Goal: Find specific page/section: Find specific page/section

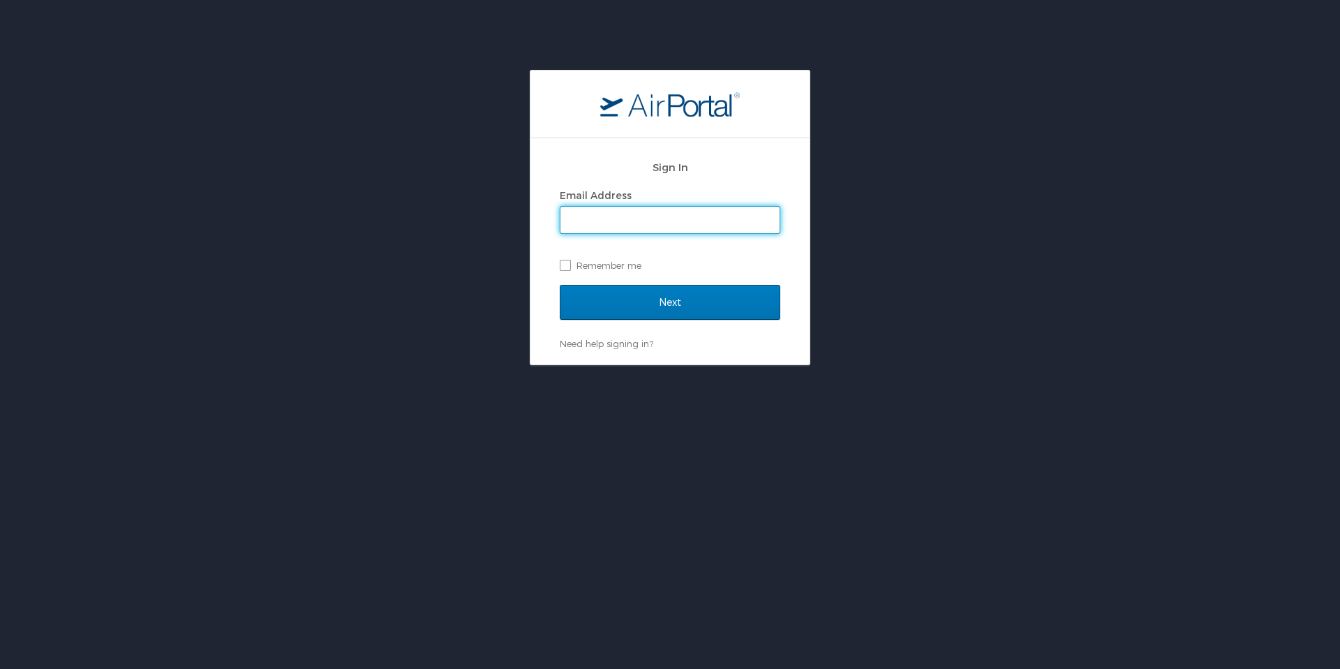
type input "[PERSON_NAME][EMAIL_ADDRESS][PERSON_NAME][DOMAIN_NAME]"
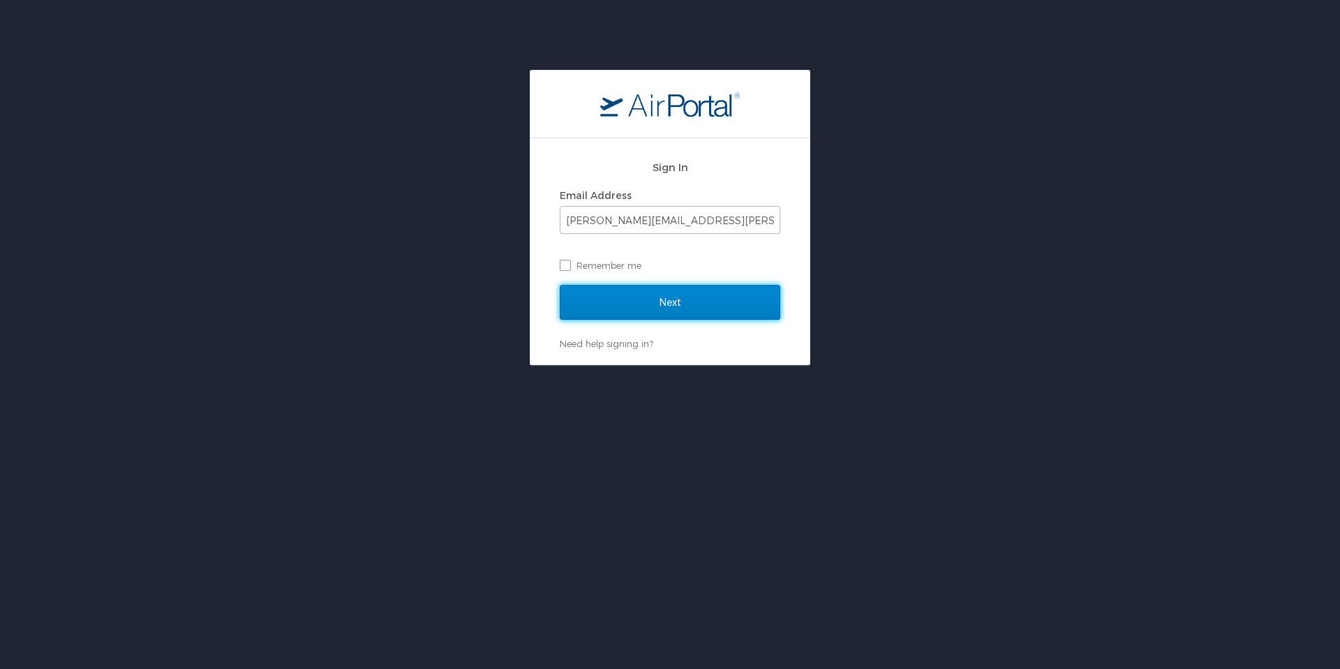
click at [726, 295] on input "Next" at bounding box center [670, 302] width 221 height 35
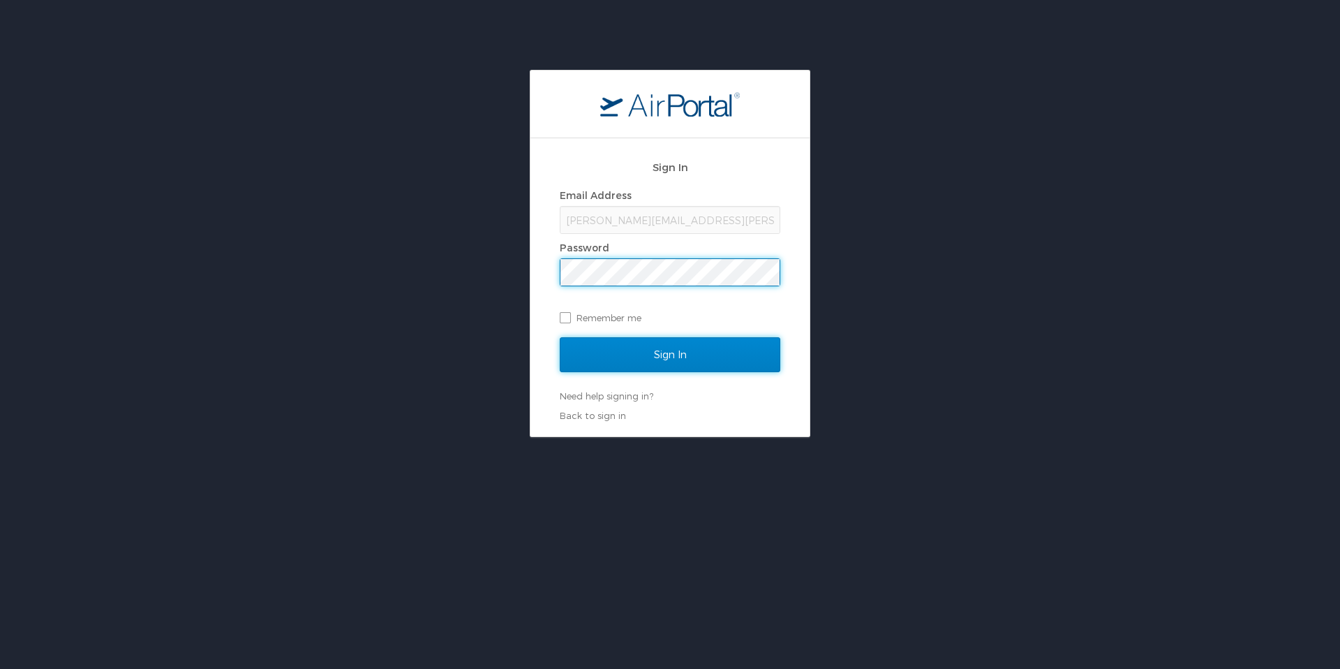
click at [721, 343] on input "Sign In" at bounding box center [670, 354] width 221 height 35
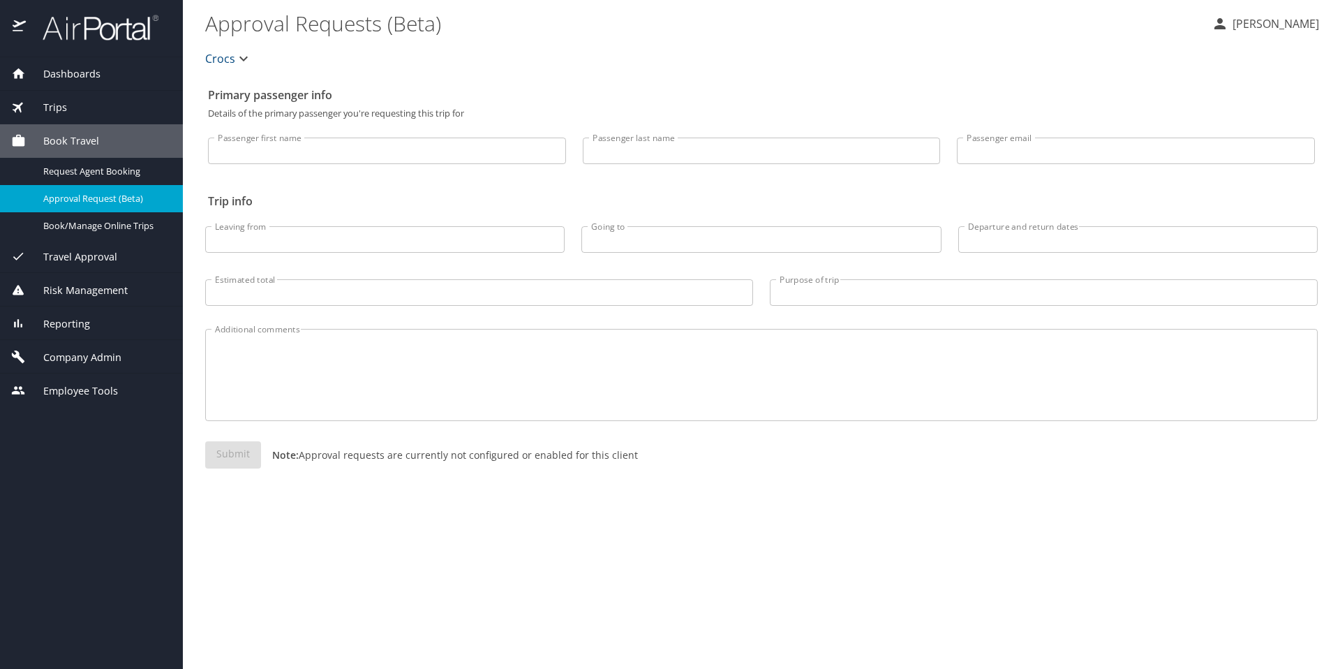
click at [218, 60] on span "Crocs" at bounding box center [220, 59] width 30 height 20
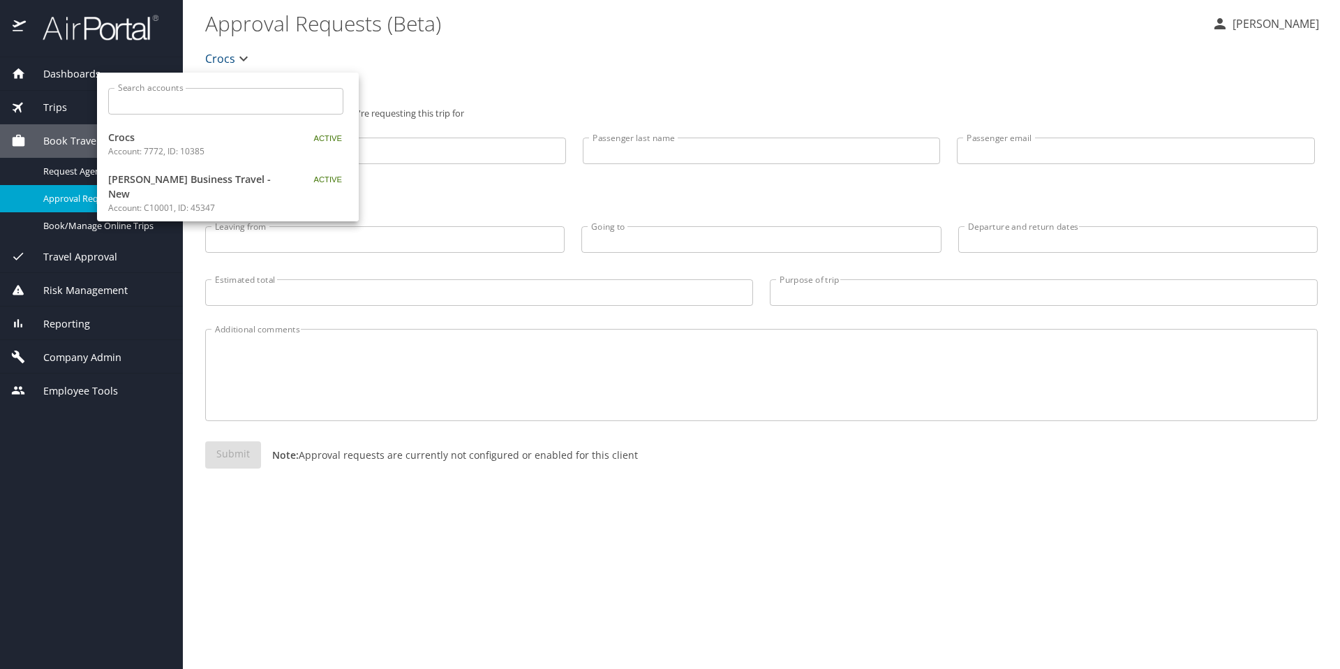
click at [211, 92] on input "Search accounts" at bounding box center [230, 101] width 226 height 27
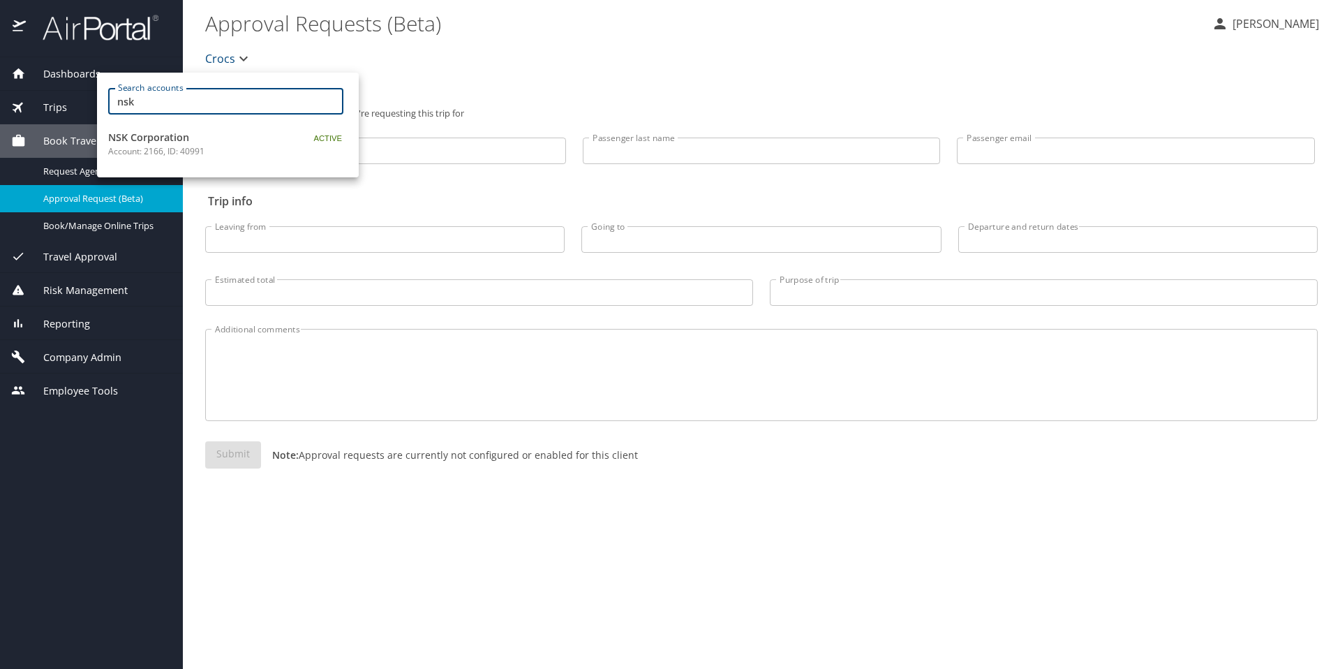
type input "nsk"
click at [201, 151] on p "Account: 2166, ID: 40991" at bounding box center [195, 151] width 174 height 13
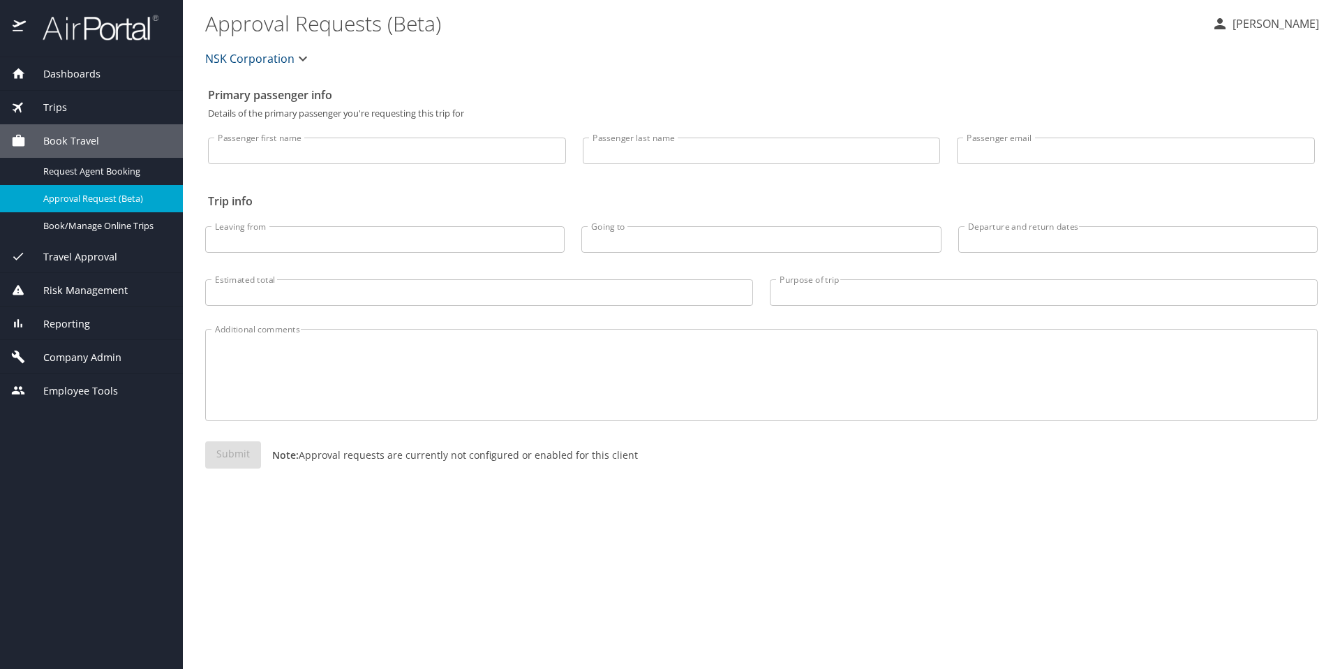
click at [119, 360] on span "Company Admin" at bounding box center [74, 357] width 96 height 15
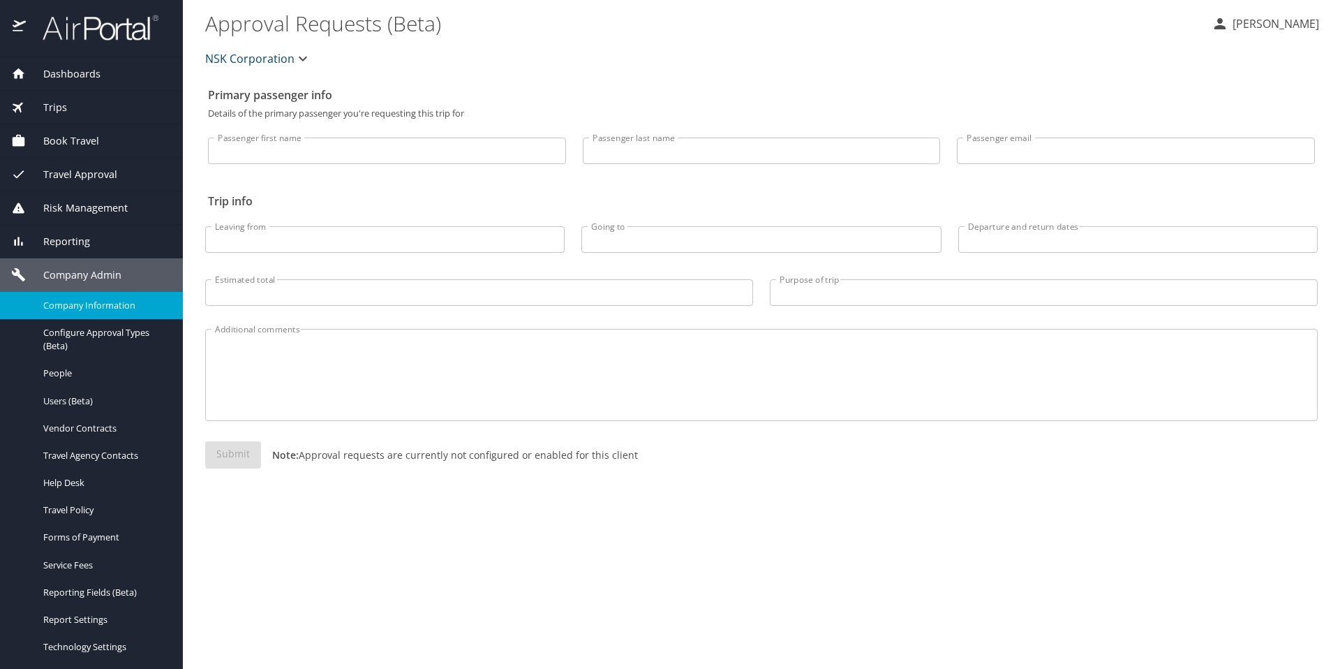
click at [112, 304] on span "Company Information" at bounding box center [104, 305] width 123 height 13
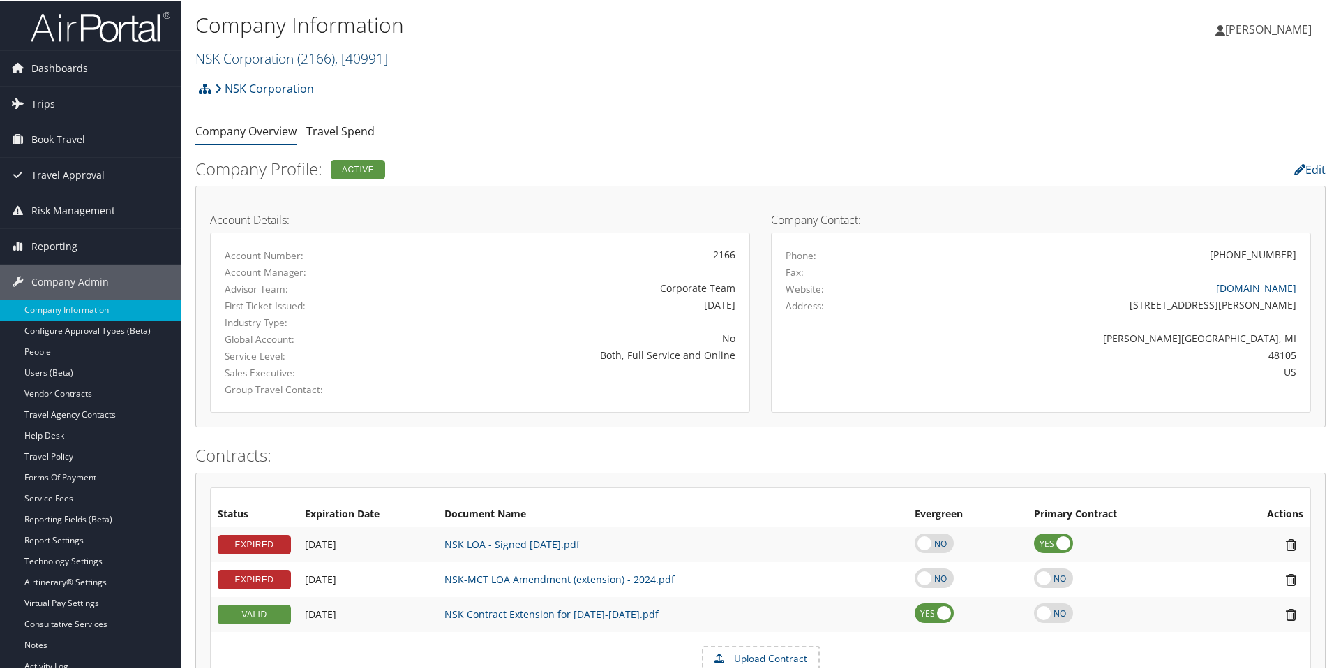
click at [364, 57] on span ", [ 40991 ]" at bounding box center [361, 56] width 53 height 19
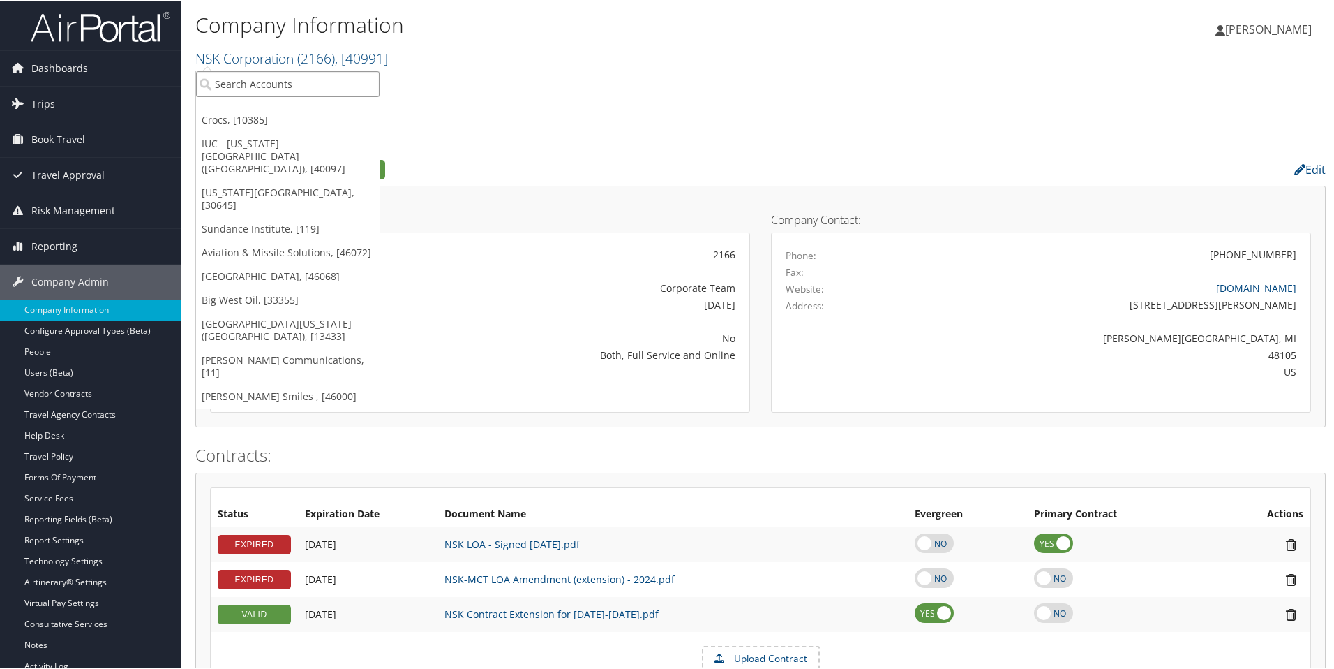
click at [338, 86] on input "search" at bounding box center [288, 83] width 184 height 26
type input "GKN"
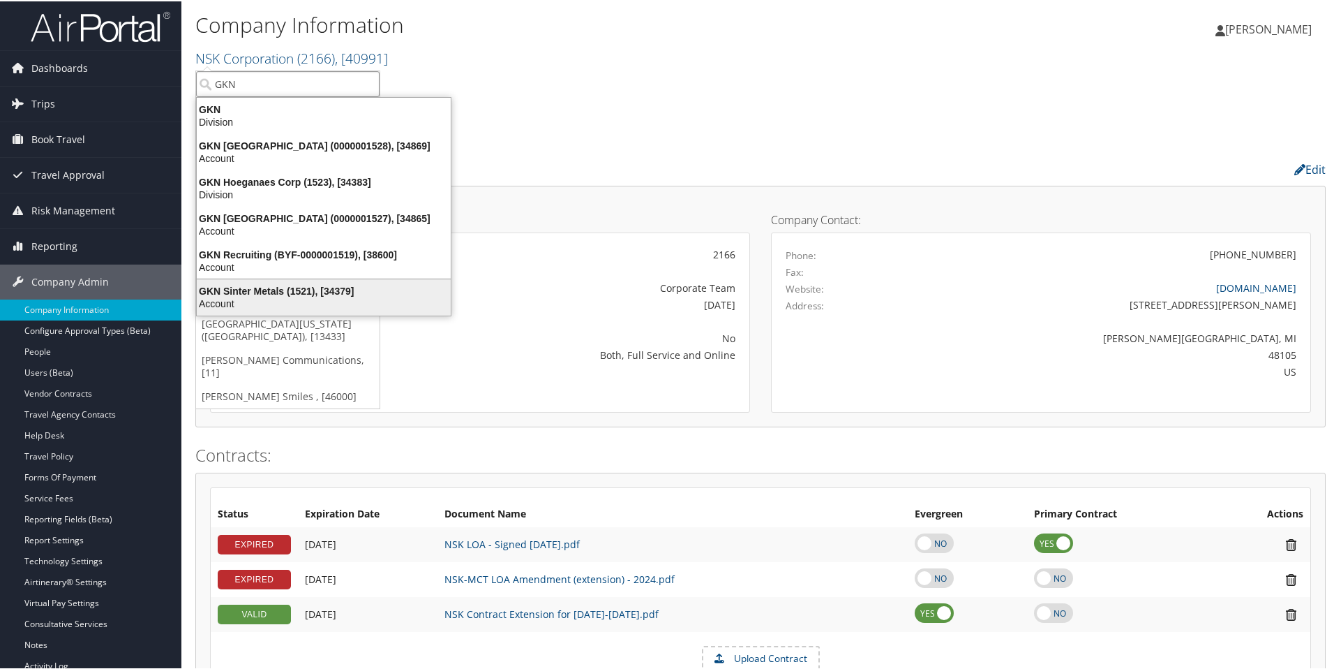
click at [306, 297] on div "Account" at bounding box center [323, 302] width 271 height 13
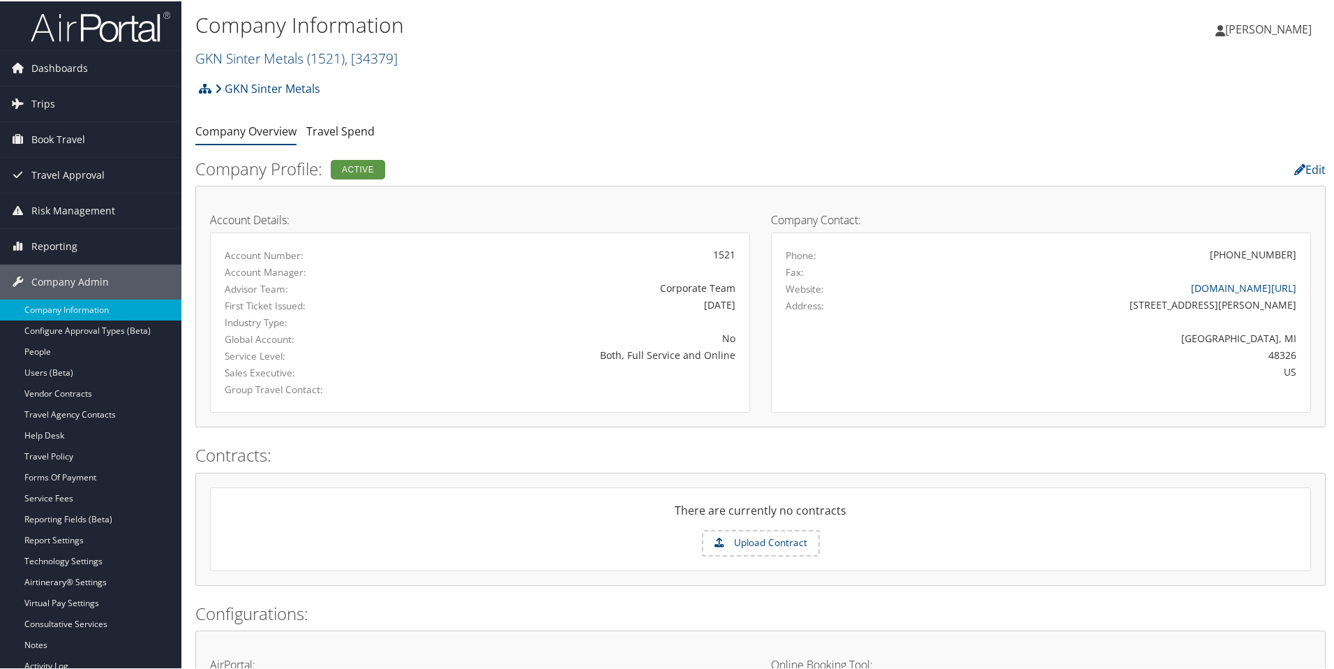
click at [343, 54] on span "( 1521 )" at bounding box center [326, 56] width 38 height 19
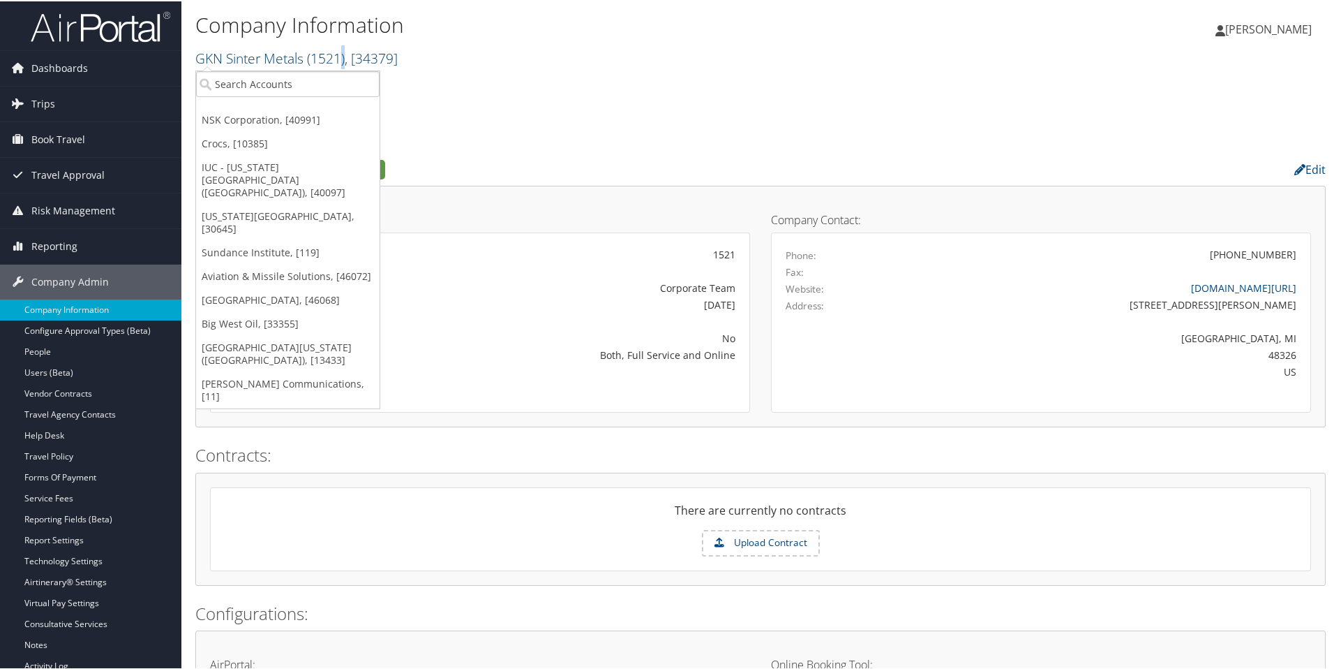
click at [343, 54] on span "( 1521 )" at bounding box center [326, 56] width 38 height 19
click at [327, 90] on input "search" at bounding box center [288, 83] width 184 height 26
paste input "Doner"
type input "Doner"
click at [301, 77] on input "Doner" at bounding box center [288, 83] width 184 height 26
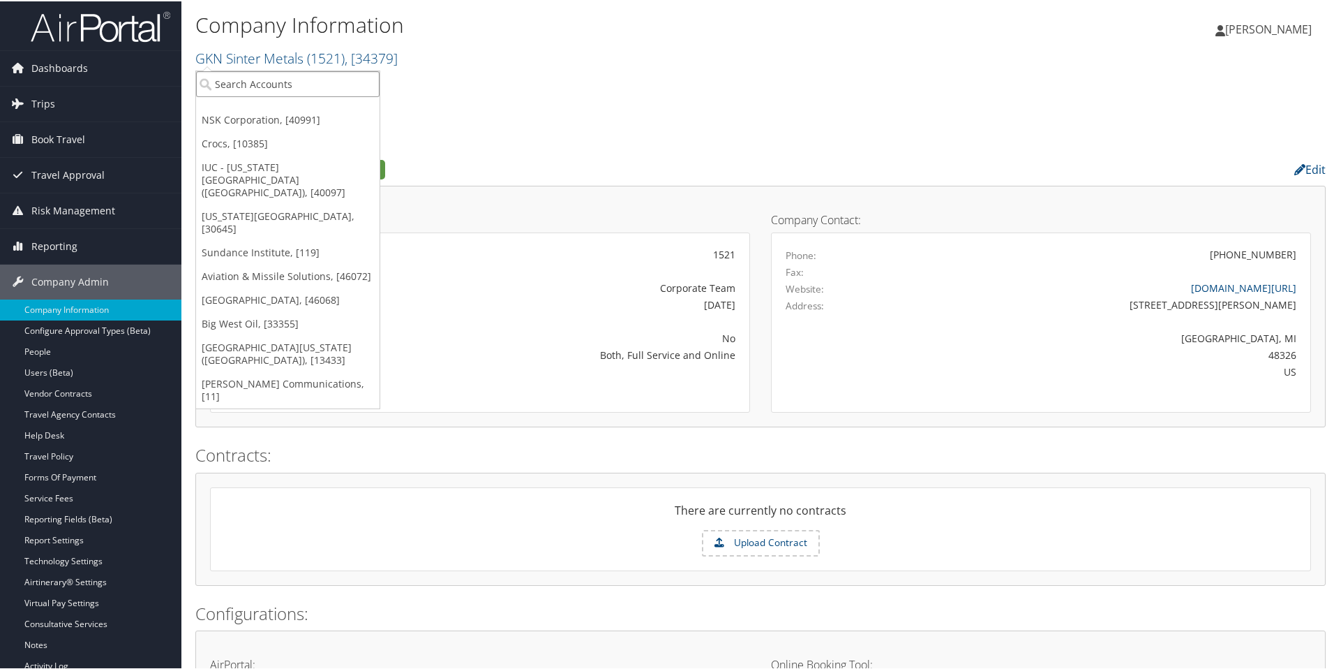
click at [301, 77] on input "search" at bounding box center [288, 83] width 184 height 26
paste input "$902,690"
type input "$902,690"
click at [301, 77] on input "$902,690" at bounding box center [288, 83] width 184 height 26
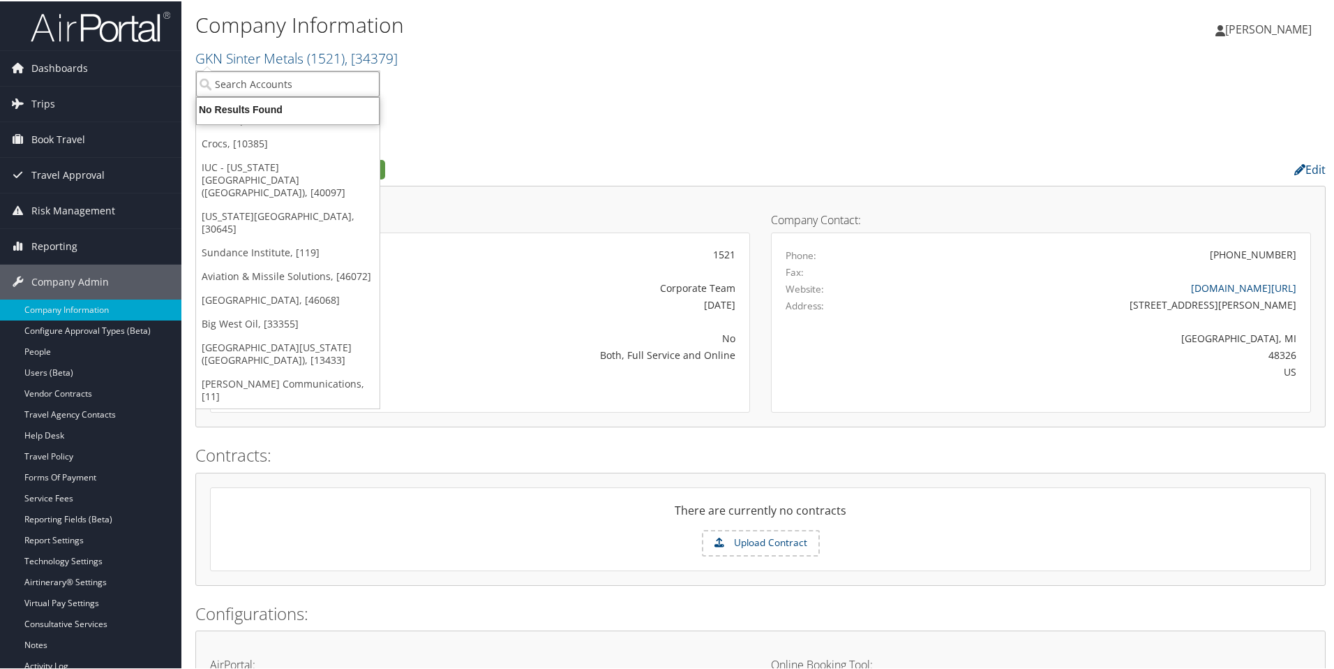
click at [301, 77] on input "search" at bounding box center [288, 83] width 184 height 26
type input "webasto"
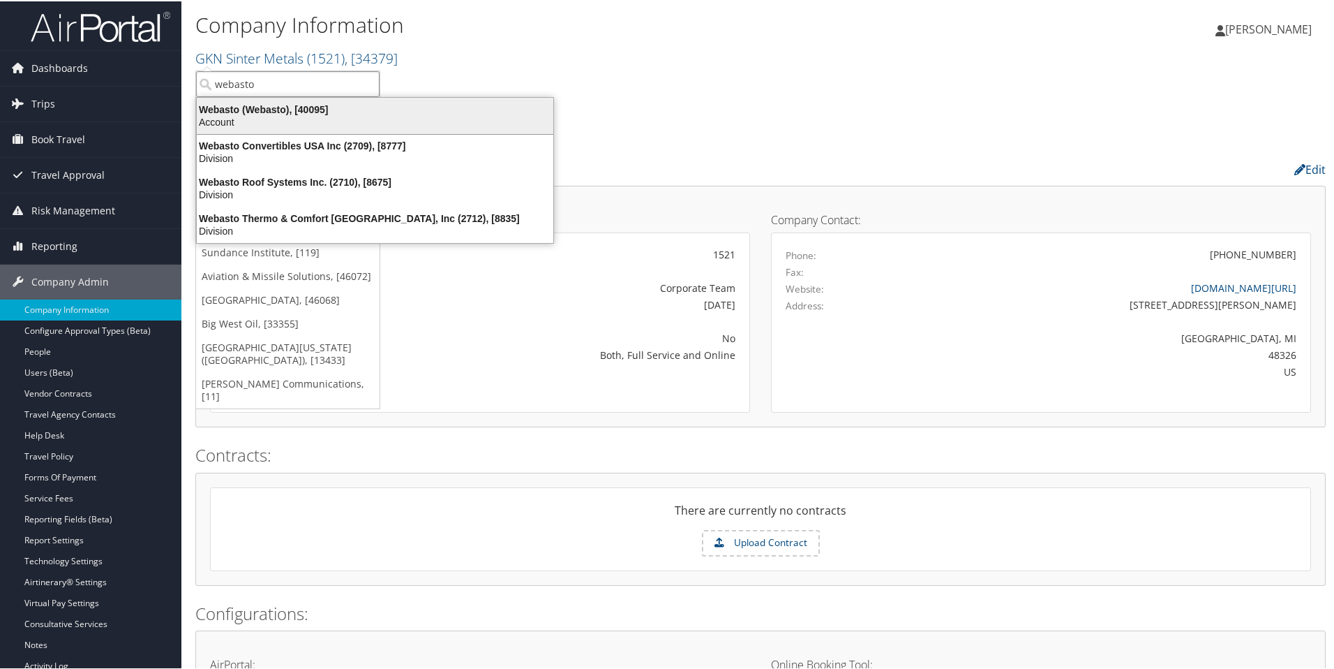
click at [288, 110] on div "Webasto (Webasto), [40095]" at bounding box center [374, 108] width 373 height 13
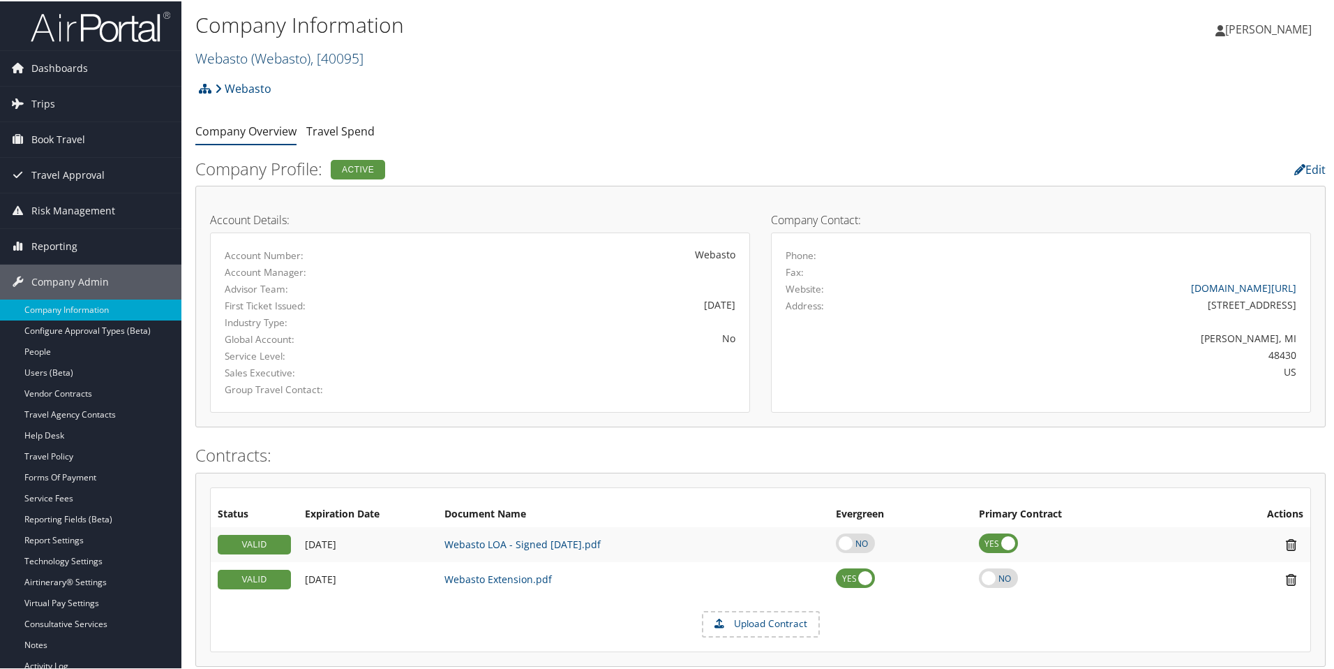
click at [266, 60] on span "( Webasto )" at bounding box center [280, 56] width 59 height 19
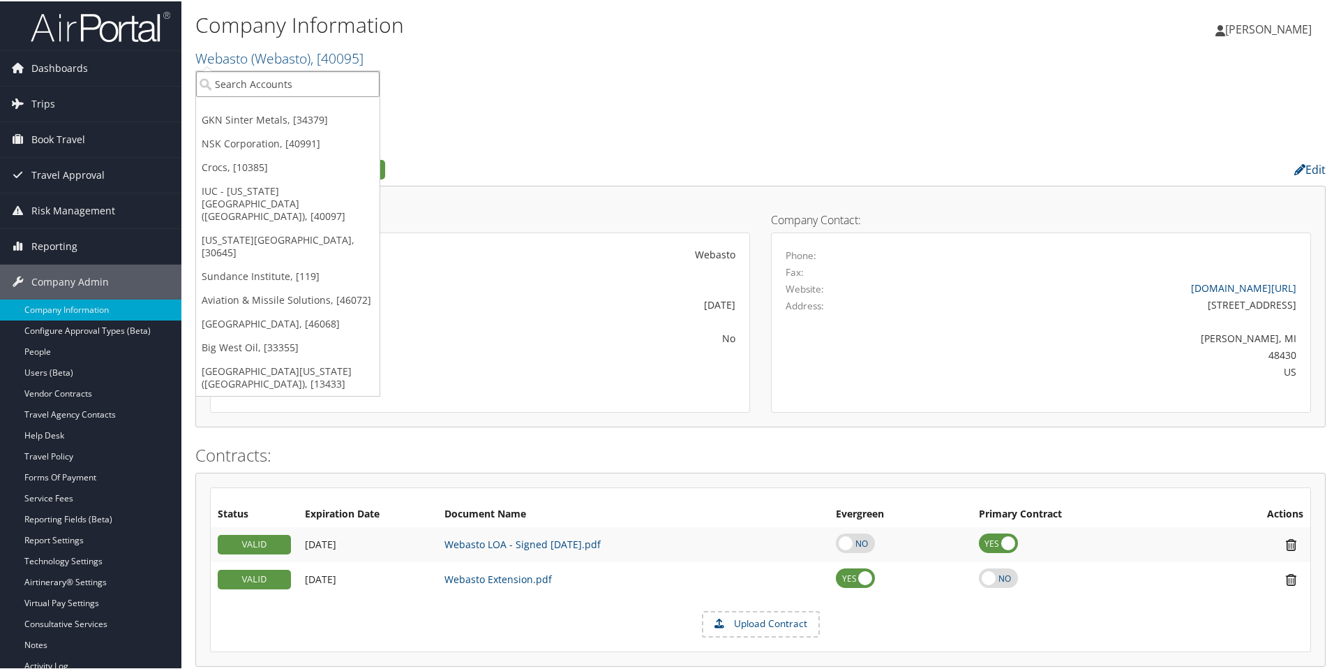
click at [270, 85] on input "search" at bounding box center [288, 83] width 184 height 26
paste input "Benteler"
type input "Benteler"
click at [281, 107] on div "Benteler Automotive (1130), [5448]" at bounding box center [301, 108] width 226 height 13
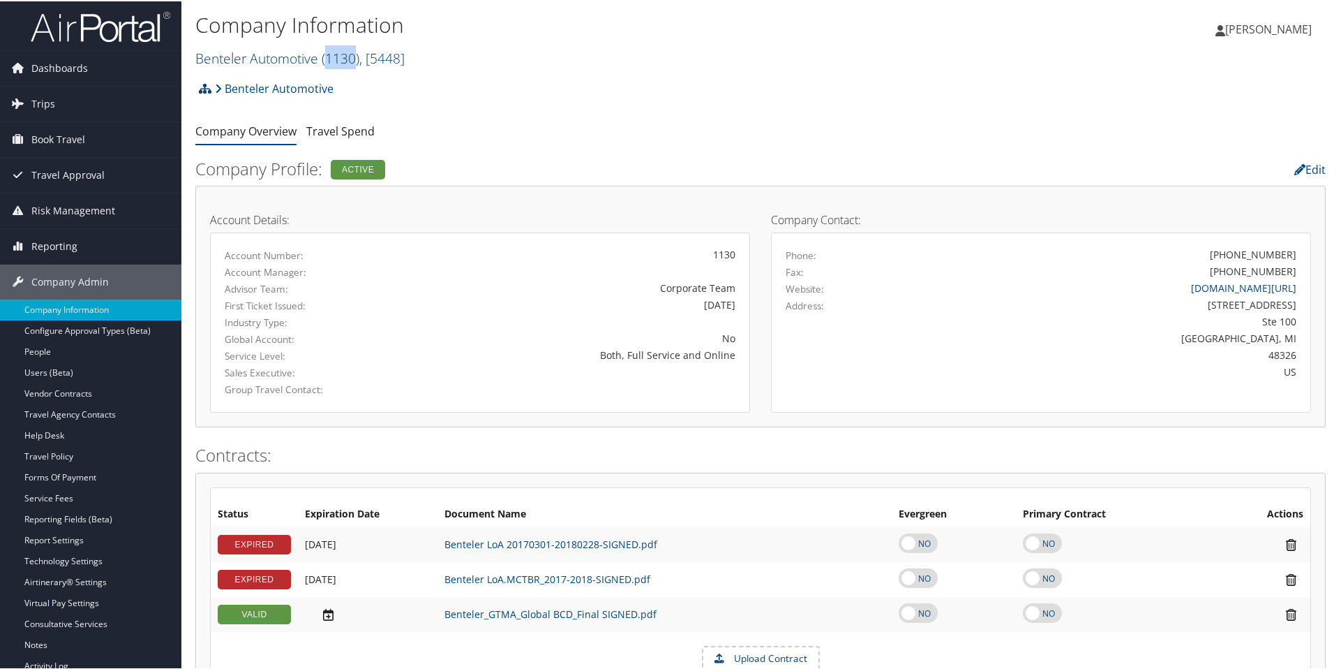
drag, startPoint x: 327, startPoint y: 61, endPoint x: 355, endPoint y: 61, distance: 27.9
click at [355, 61] on span "( 1130 )" at bounding box center [341, 56] width 38 height 19
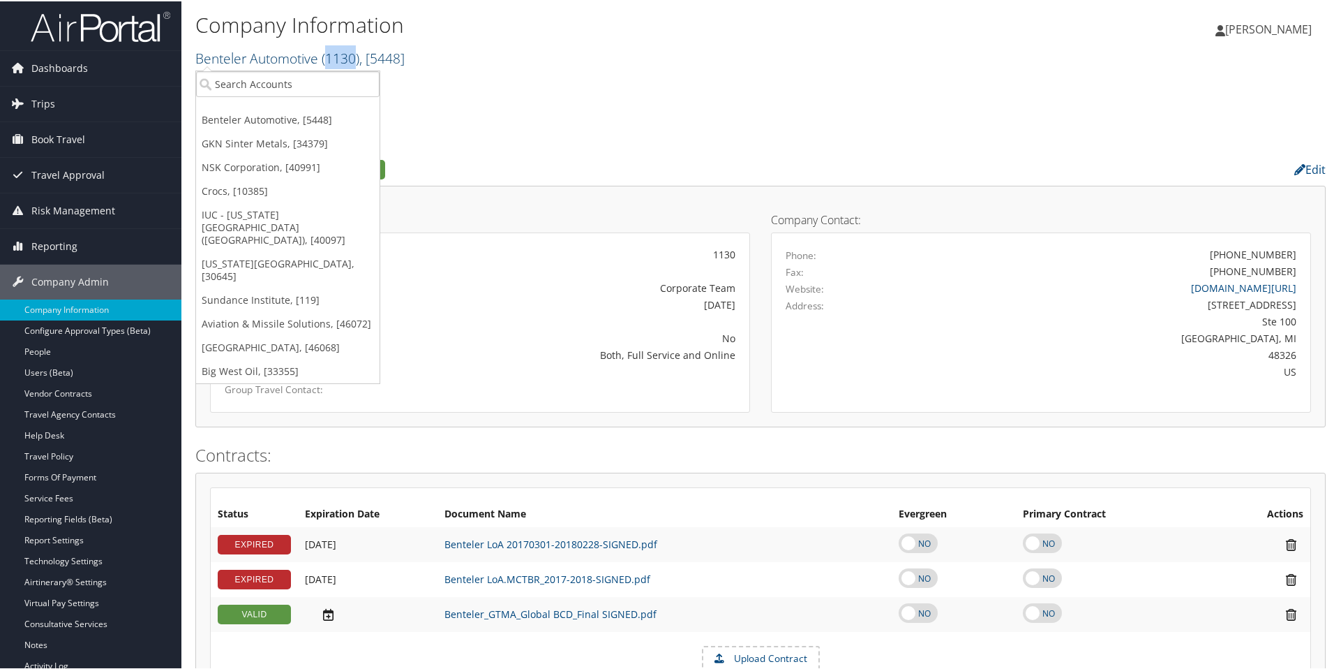
copy span "1130"
drag, startPoint x: 375, startPoint y: 55, endPoint x: 404, endPoint y: 55, distance: 28.6
click at [404, 55] on span ", [ 5448 ]" at bounding box center [381, 56] width 45 height 19
copy span "5448"
click at [485, 341] on div "No" at bounding box center [569, 336] width 334 height 15
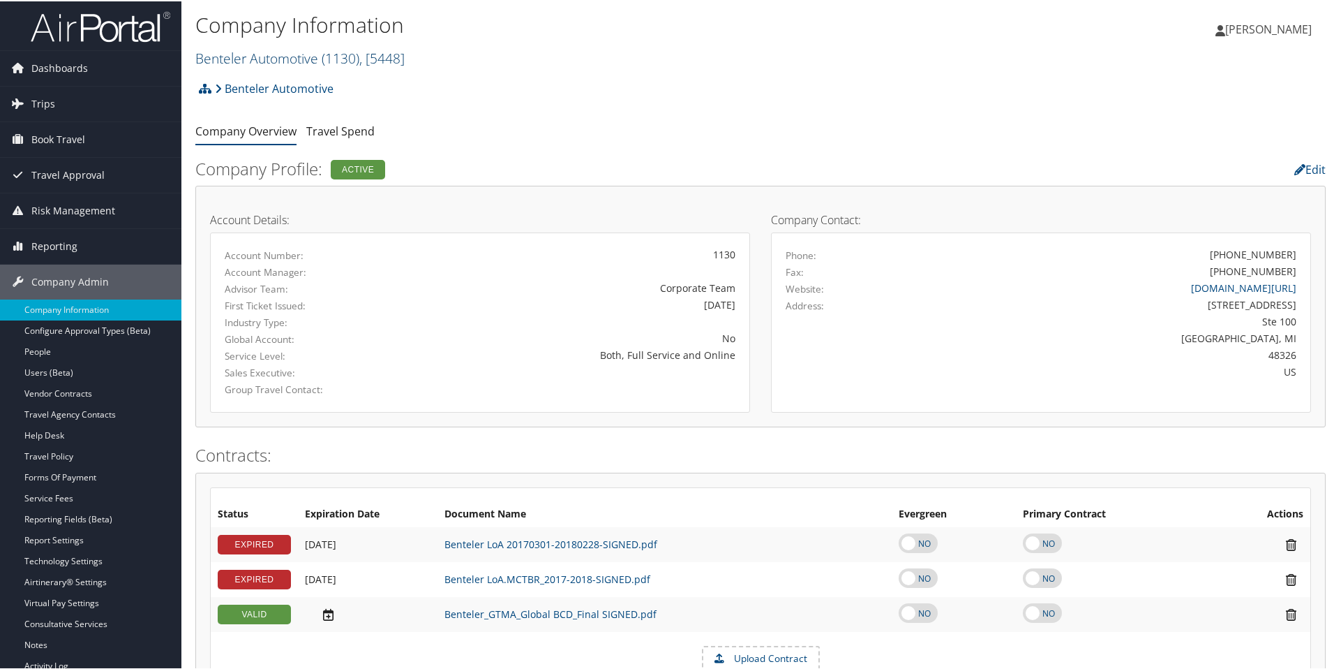
click at [344, 62] on span "( 1130 )" at bounding box center [341, 56] width 38 height 19
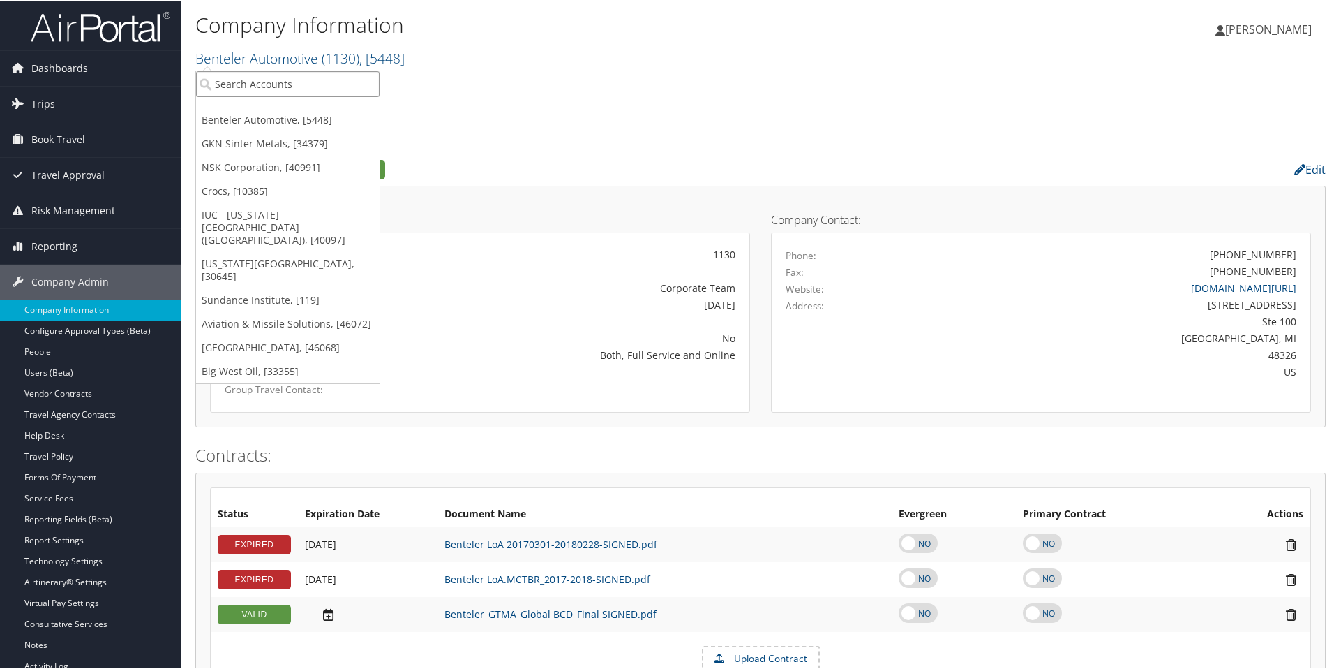
click at [343, 87] on input "search" at bounding box center [288, 83] width 184 height 26
type input "goosehead"
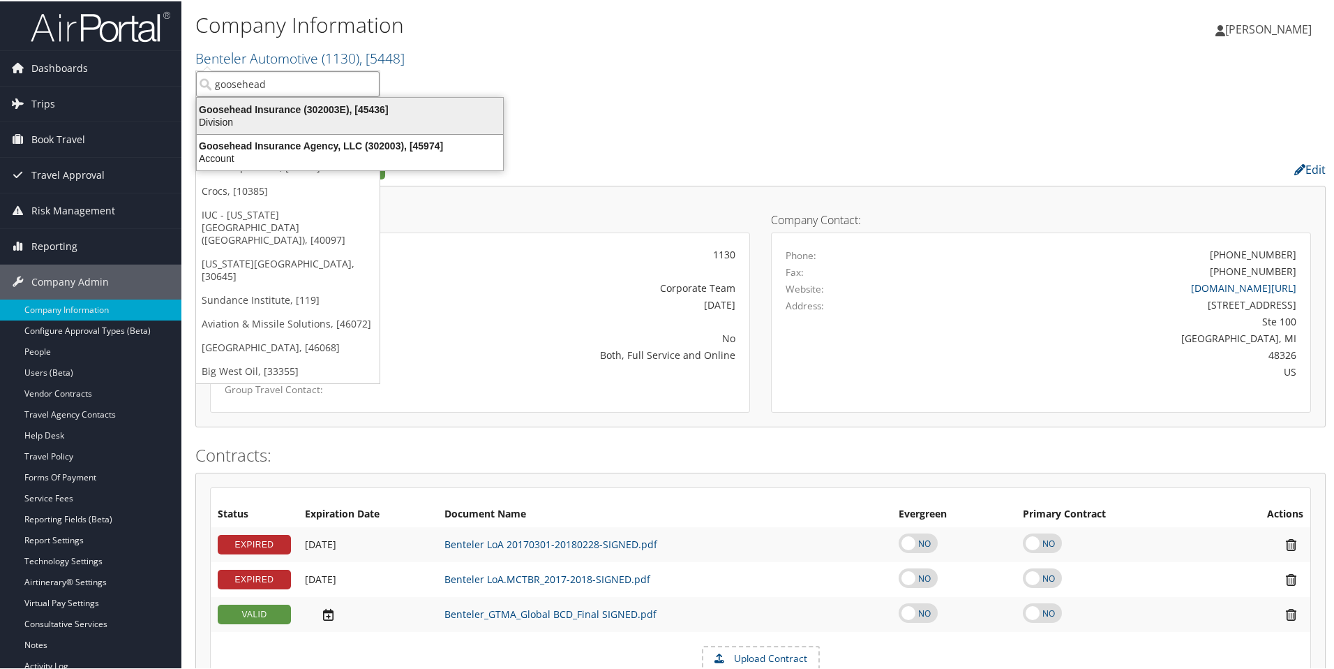
click at [326, 112] on div "Goosehead Insurance (302003E), [45436]" at bounding box center [349, 108] width 323 height 13
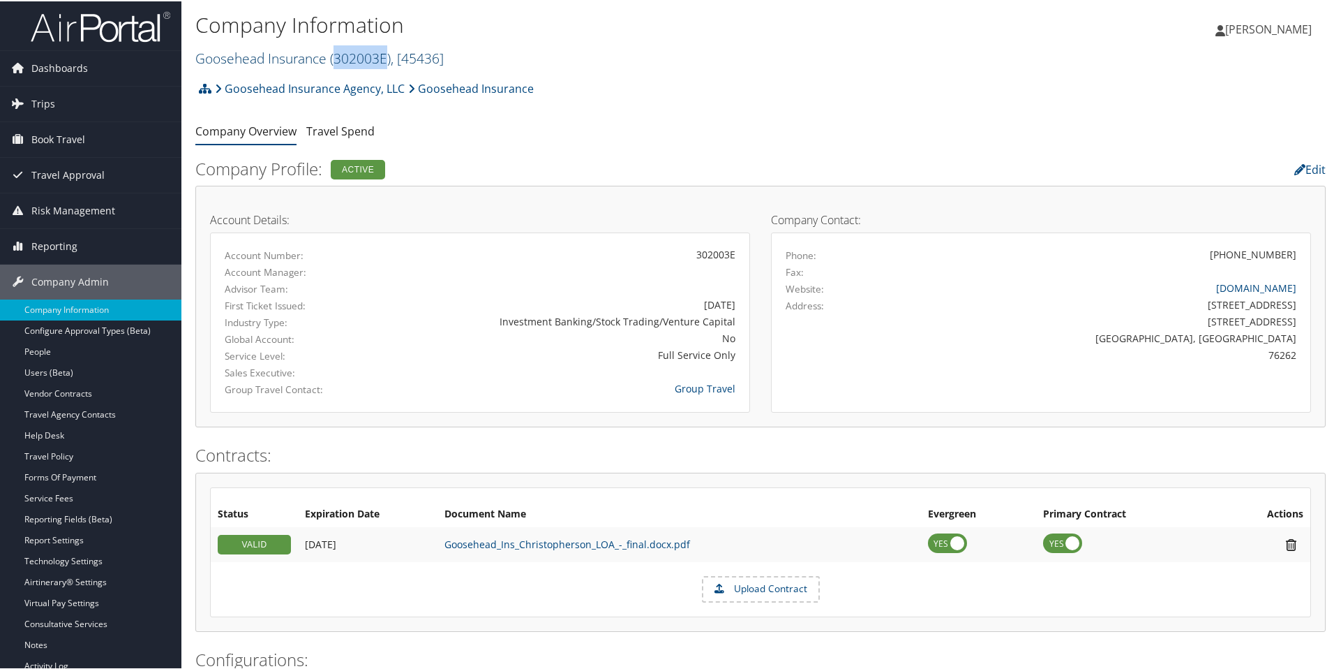
drag, startPoint x: 336, startPoint y: 56, endPoint x: 385, endPoint y: 56, distance: 49.6
click at [385, 56] on span "( 302003E )" at bounding box center [360, 56] width 61 height 19
copy span "302003E"
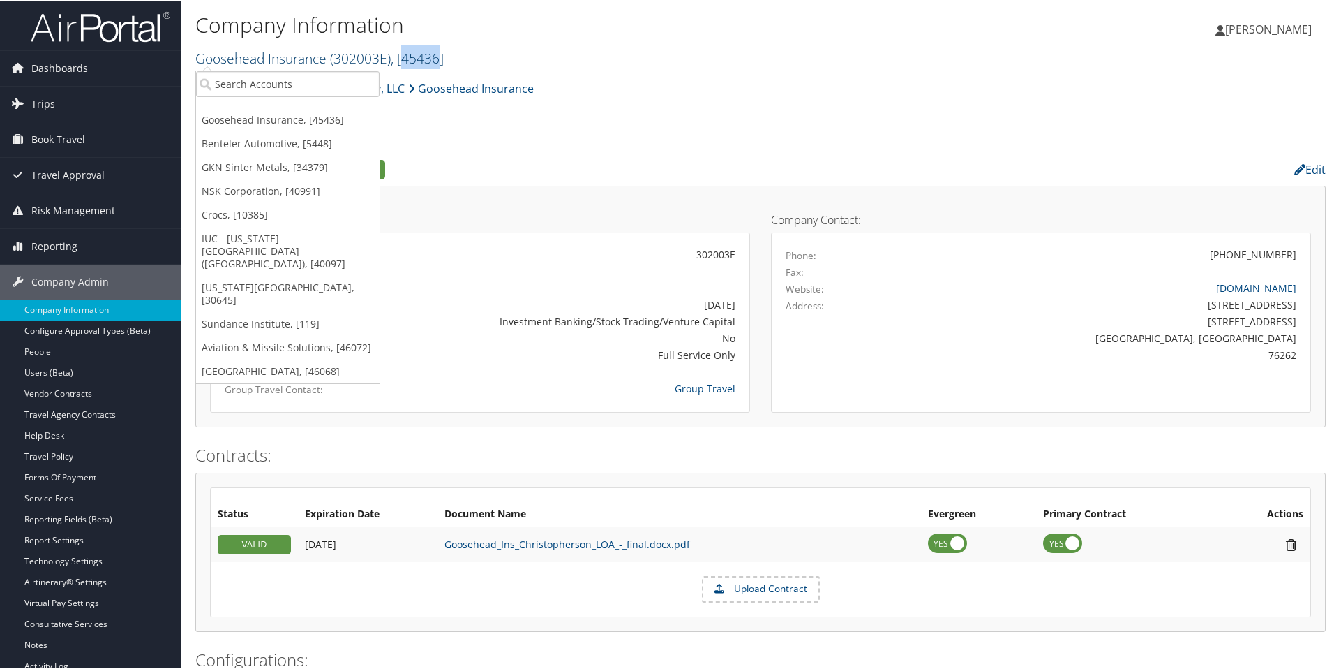
drag, startPoint x: 405, startPoint y: 57, endPoint x: 442, endPoint y: 61, distance: 37.2
click at [442, 61] on span ", [ 45436 ]" at bounding box center [417, 56] width 53 height 19
copy span "45436"
click at [855, 84] on div "Goosehead Insurance Agency, LLC Goosehead Insurance Account Structure Goosehead…" at bounding box center [760, 92] width 1131 height 38
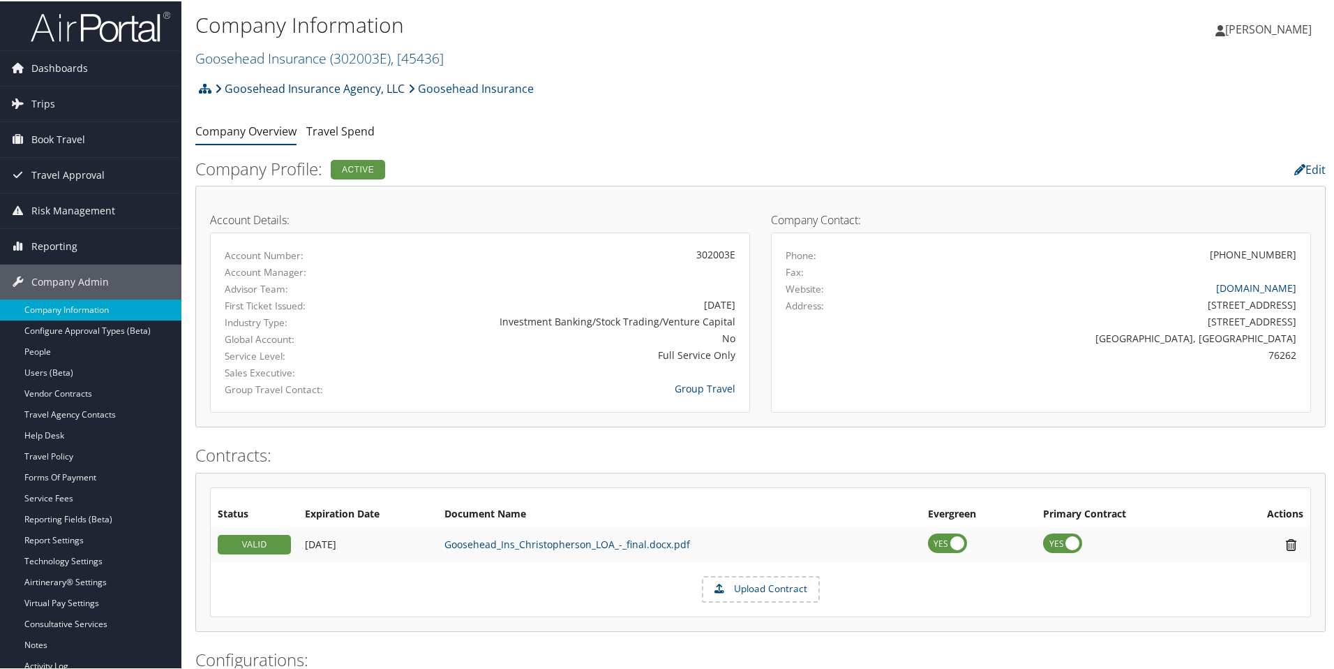
click at [339, 84] on link "Goosehead Insurance Agency, LLC" at bounding box center [310, 87] width 190 height 28
click at [338, 84] on link "Goosehead Insurance Agency, LLC" at bounding box center [310, 87] width 190 height 28
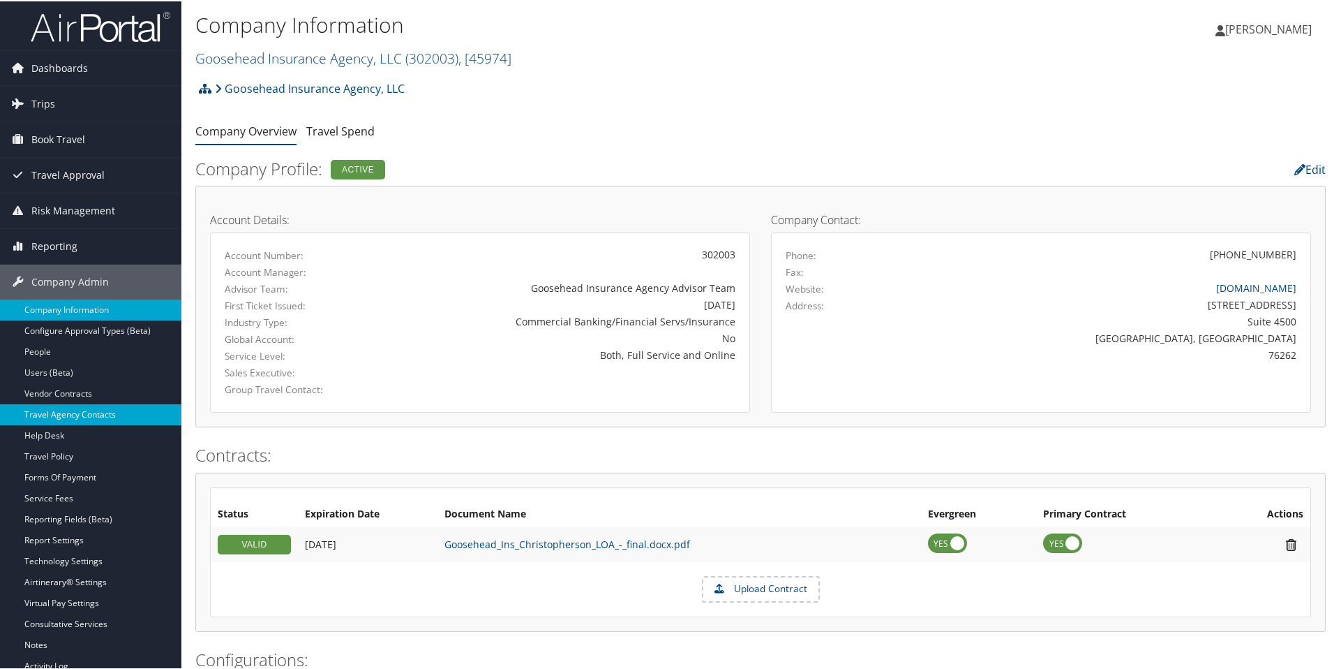
click at [113, 405] on link "Travel Agency Contacts" at bounding box center [90, 413] width 181 height 21
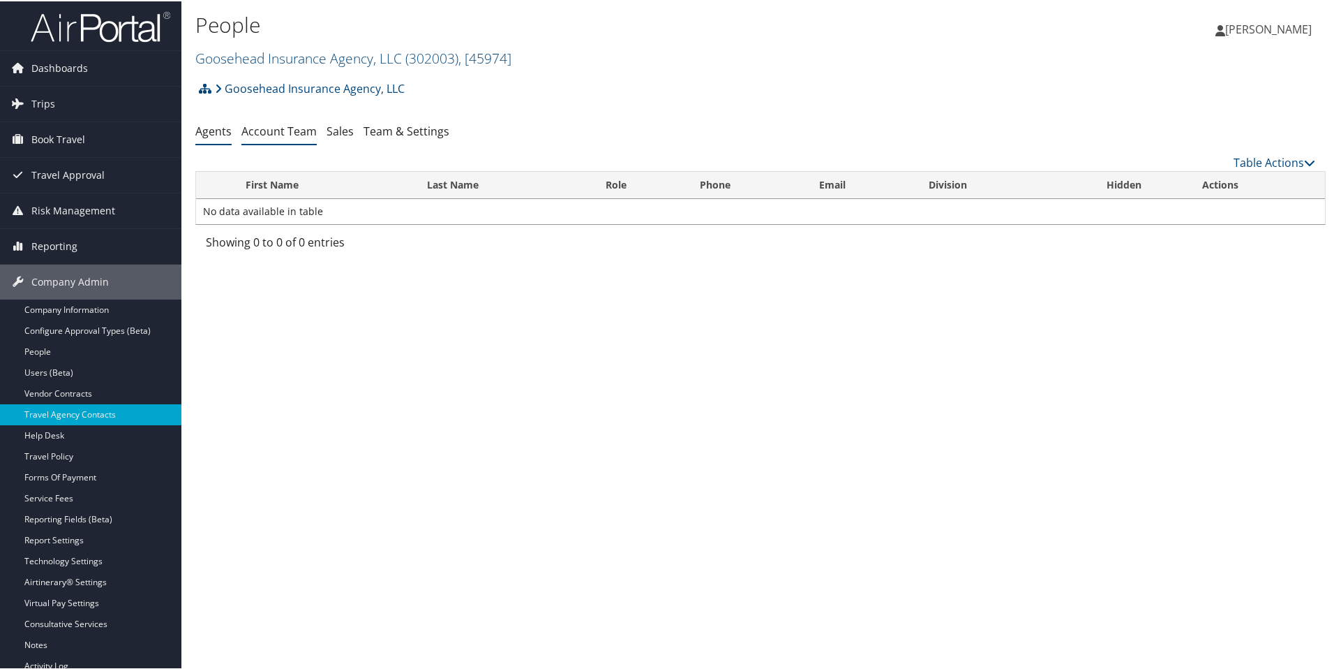
click at [299, 128] on link "Account Team" at bounding box center [278, 129] width 75 height 15
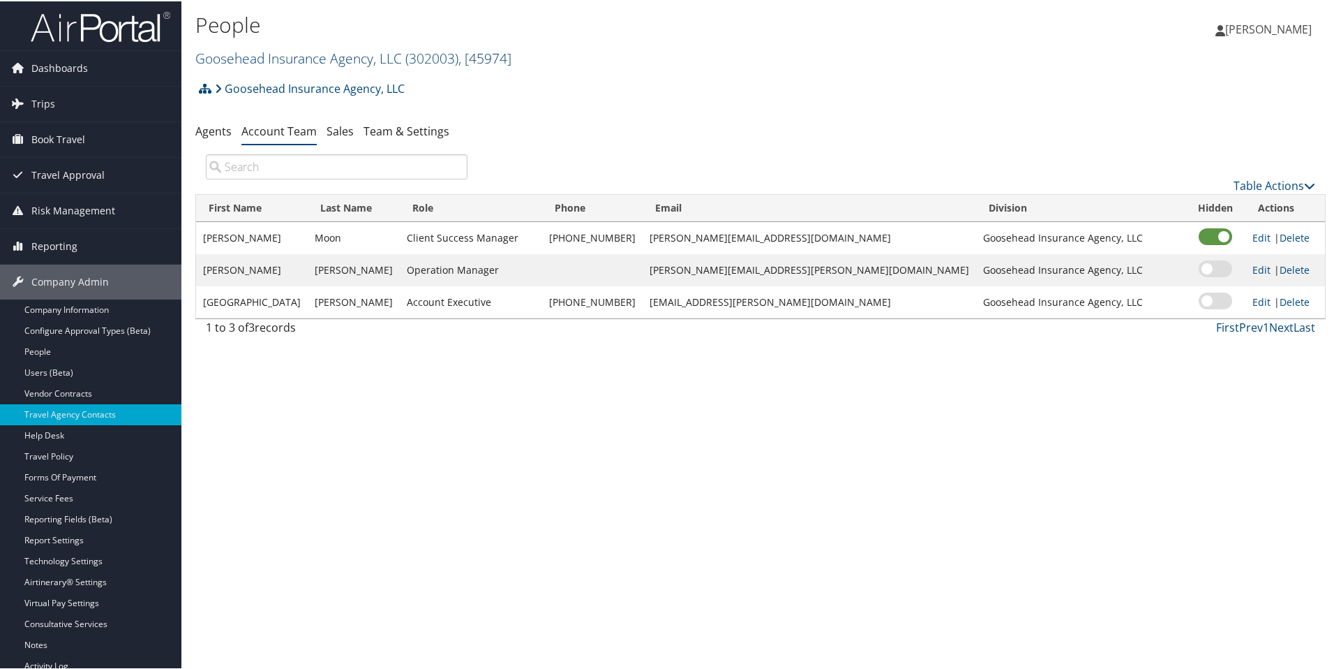
click at [283, 54] on link "Goosehead Insurance Agency, LLC ( 302003 ) , [ 45974 ]" at bounding box center [353, 56] width 316 height 19
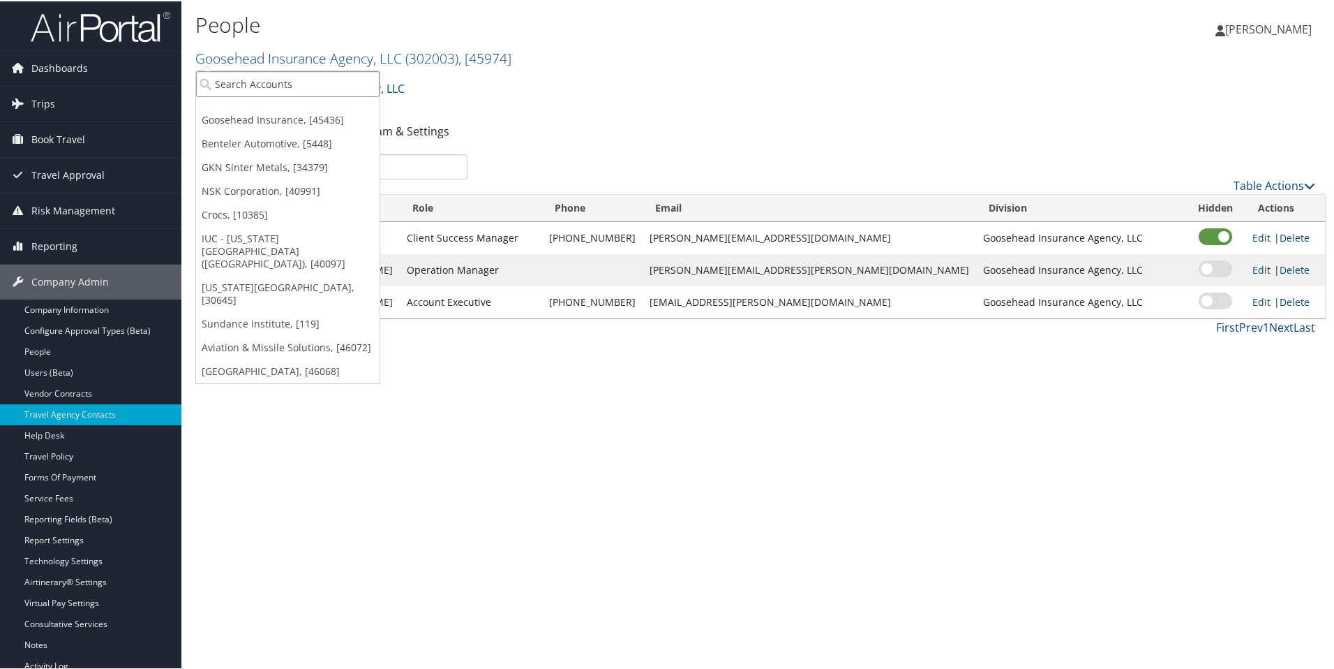
click at [284, 84] on input "search" at bounding box center [288, 83] width 184 height 26
type input "envestnet"
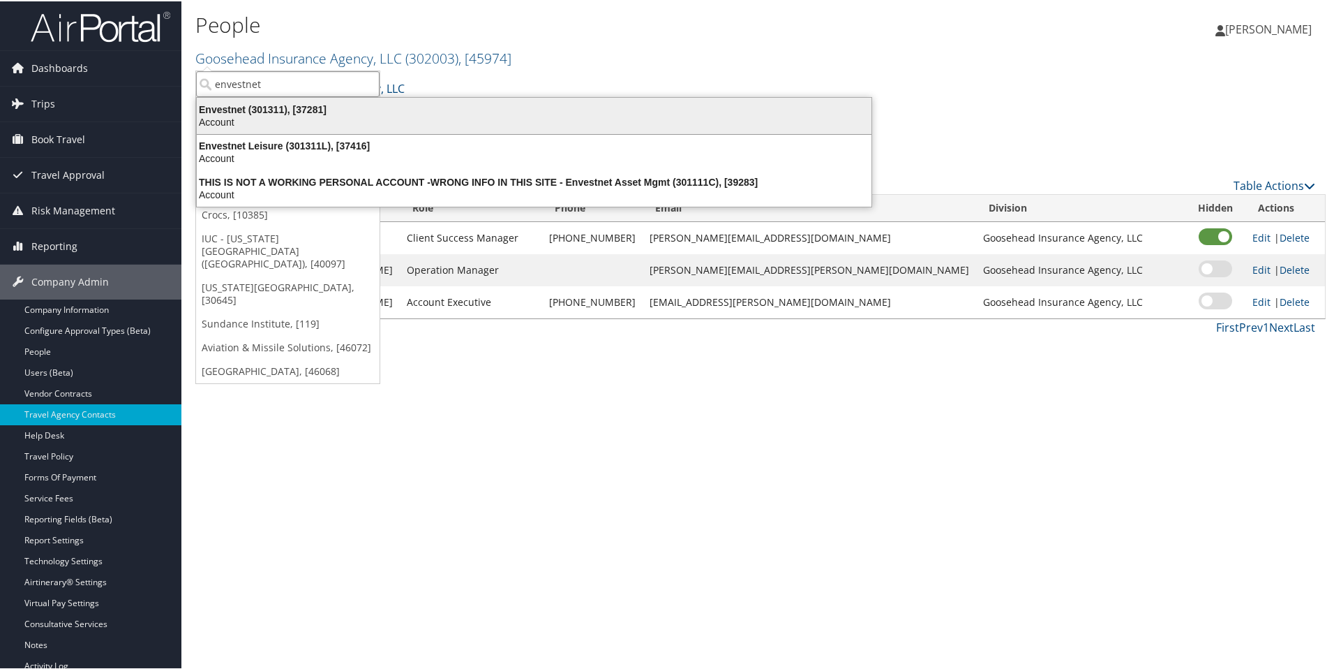
click at [279, 113] on div "Envestnet (301311), [37281]" at bounding box center [534, 108] width 692 height 13
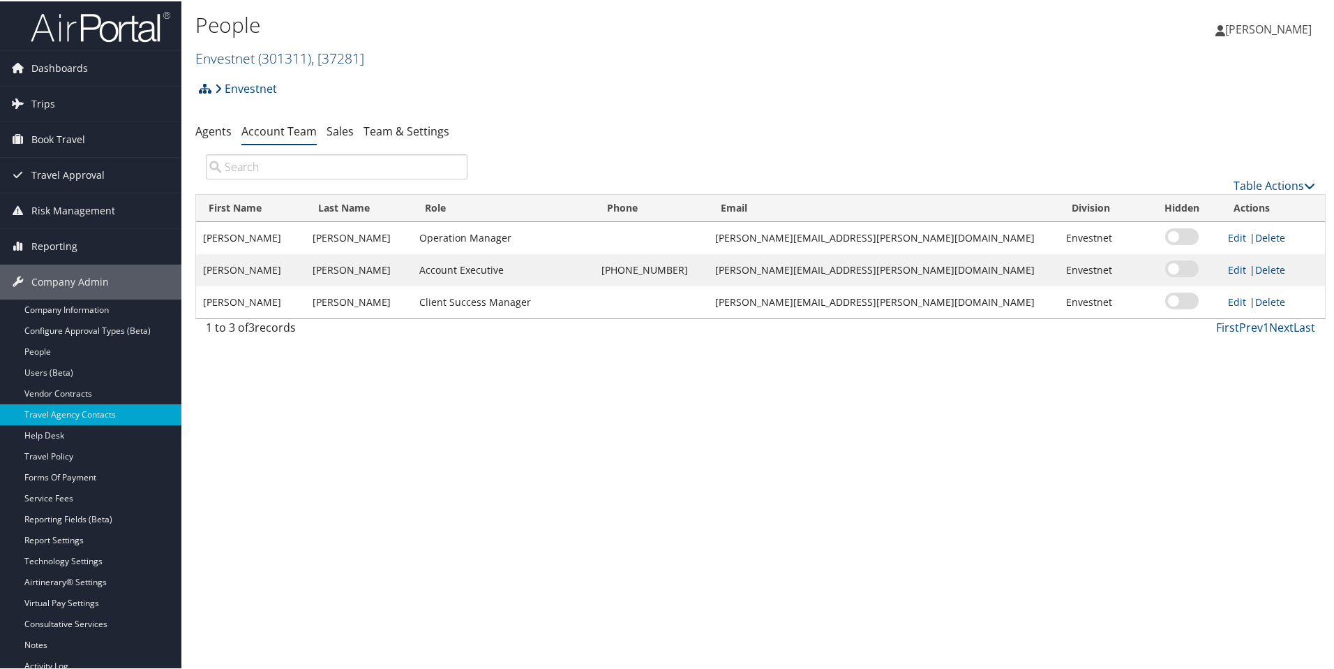
click at [292, 51] on span "( 301311 )" at bounding box center [284, 56] width 53 height 19
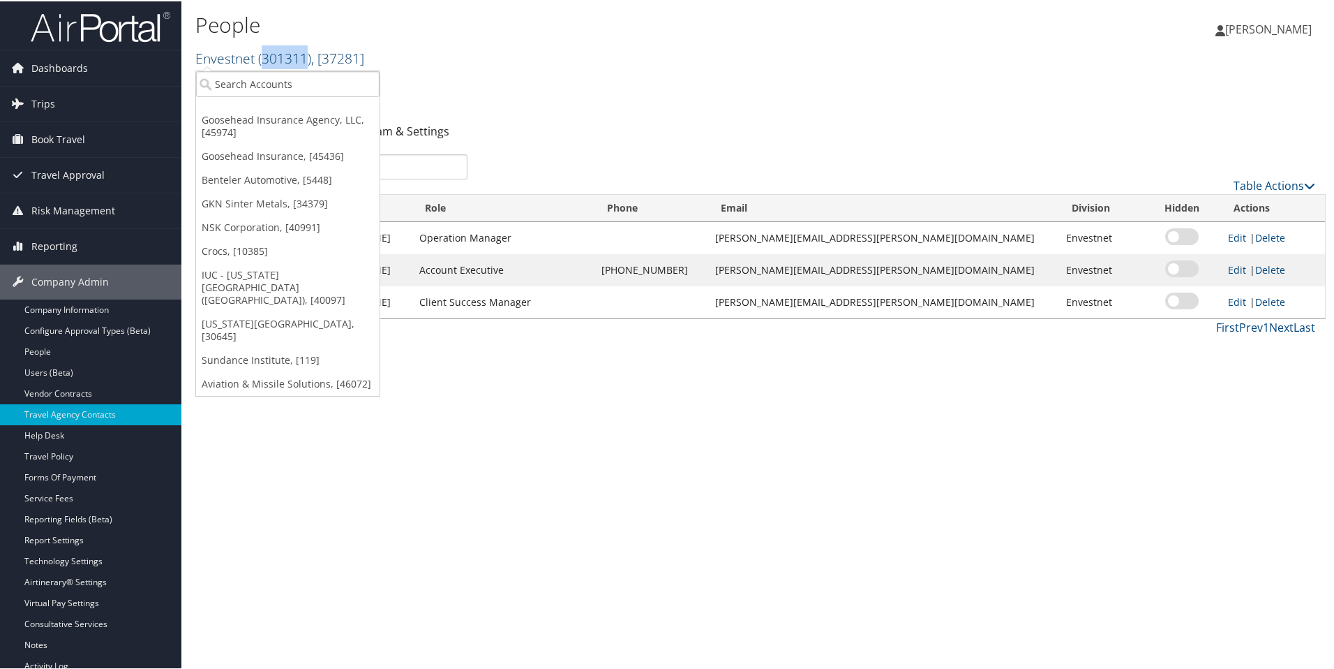
click at [292, 51] on span "( 301311 )" at bounding box center [284, 56] width 53 height 19
click at [355, 56] on span ", [ 37281 ]" at bounding box center [337, 56] width 53 height 19
